Goal: Task Accomplishment & Management: Manage account settings

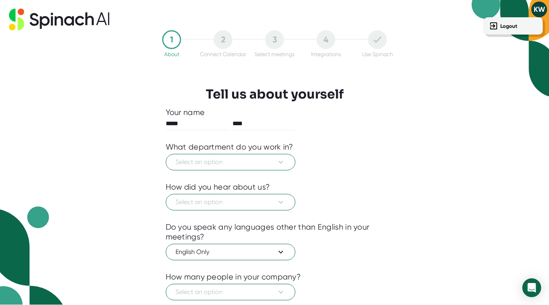
click at [536, 12] on div at bounding box center [274, 152] width 549 height 305
click at [262, 170] on button "Select an option" at bounding box center [231, 162] width 130 height 16
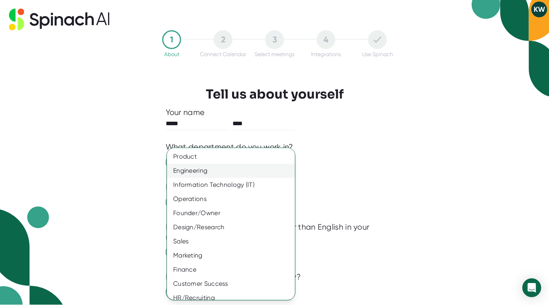
click at [245, 170] on div "Engineering" at bounding box center [231, 171] width 128 height 14
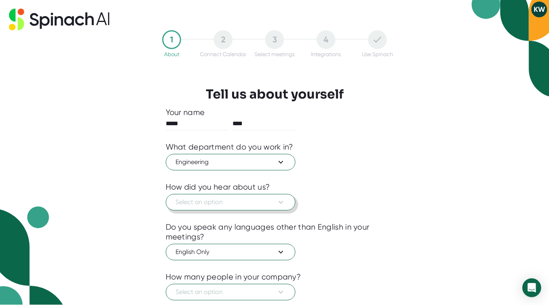
click at [245, 196] on button "Select an option" at bounding box center [231, 202] width 130 height 16
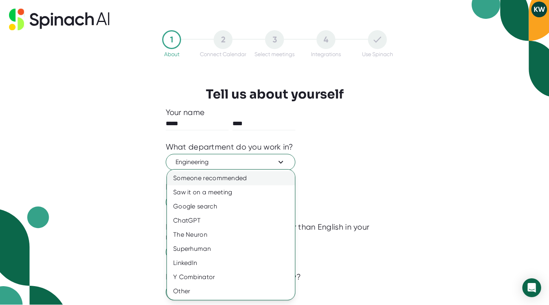
click at [236, 180] on div "Someone recommended" at bounding box center [231, 178] width 128 height 14
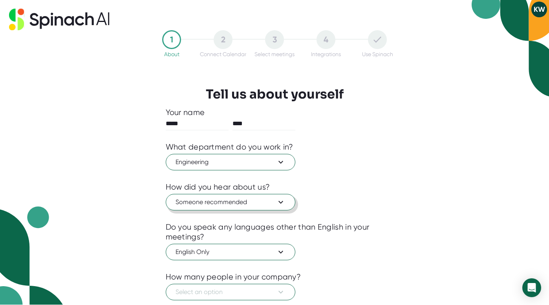
scroll to position [51, 0]
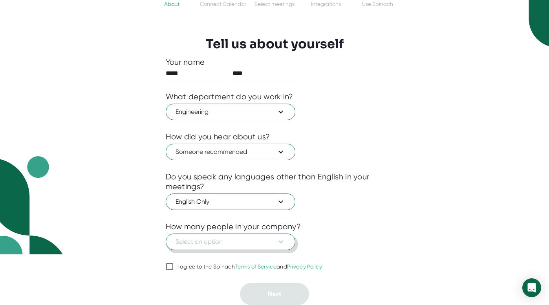
click at [260, 240] on span "Select an option" at bounding box center [231, 241] width 110 height 9
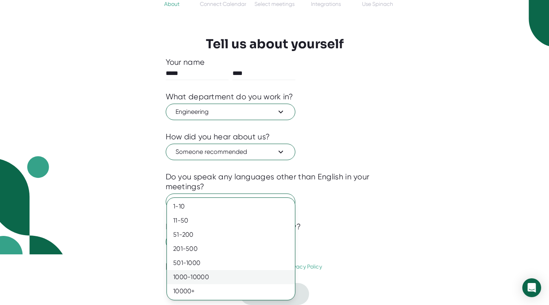
click at [227, 275] on div "1000-10000" at bounding box center [231, 277] width 128 height 14
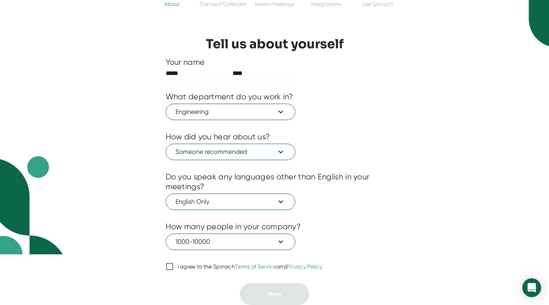
click at [178, 267] on div "I agree to the Spinach Terms of Service and Privacy Policy" at bounding box center [250, 267] width 145 height 7
click at [174, 267] on input "I agree to the Spinach Terms of Service and Privacy Policy" at bounding box center [170, 266] width 8 height 9
checkbox input "true"
click at [260, 296] on button "Next" at bounding box center [274, 294] width 69 height 22
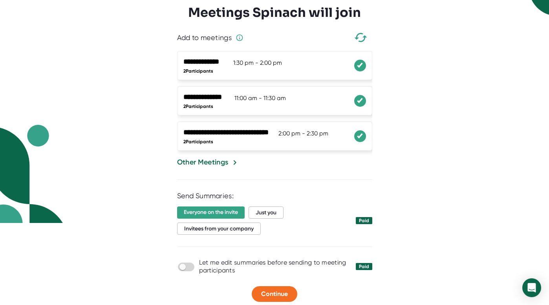
scroll to position [90, 0]
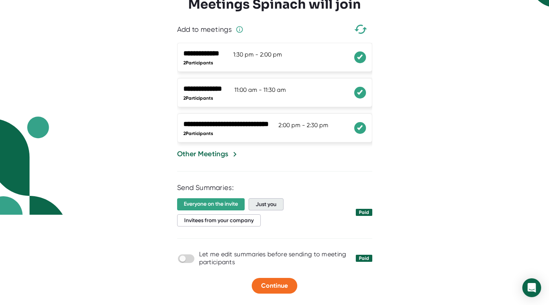
click at [273, 201] on span "Just you" at bounding box center [266, 204] width 35 height 12
click at [272, 286] on span "Continue" at bounding box center [274, 285] width 27 height 7
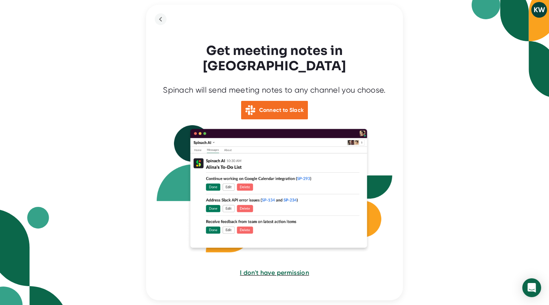
scroll to position [7, 0]
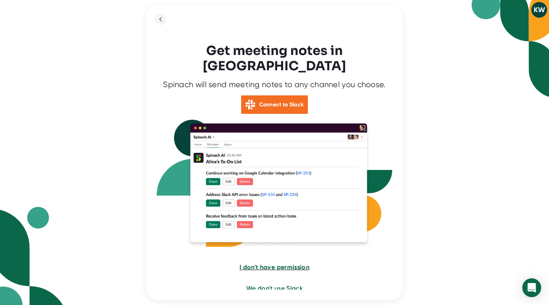
click at [266, 264] on span "I don't have permission" at bounding box center [275, 267] width 70 height 7
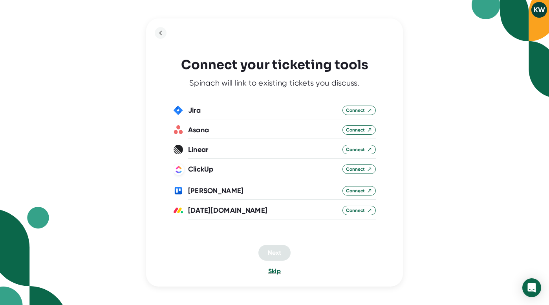
click at [275, 273] on span "Skip" at bounding box center [274, 270] width 13 height 7
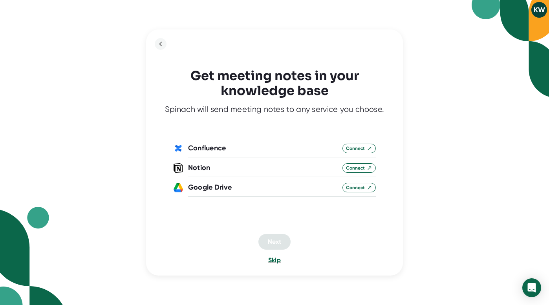
click at [271, 259] on span "Skip" at bounding box center [274, 259] width 13 height 7
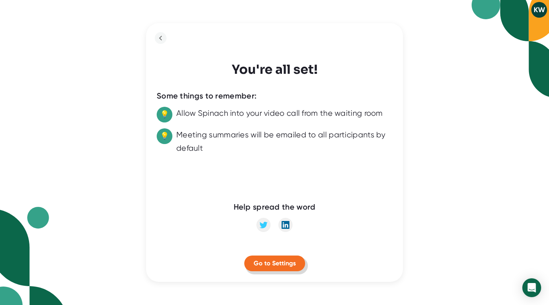
click at [278, 264] on span "Go to Settings" at bounding box center [275, 263] width 42 height 7
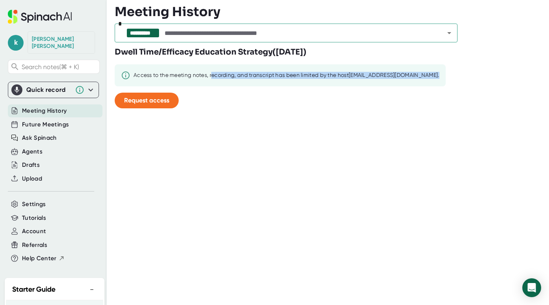
drag, startPoint x: 214, startPoint y: 73, endPoint x: 236, endPoint y: 86, distance: 25.1
click at [236, 86] on div "Access to the meeting notes, recording, and transcript has been limited by the …" at bounding box center [280, 75] width 331 height 22
